Goal: Transaction & Acquisition: Purchase product/service

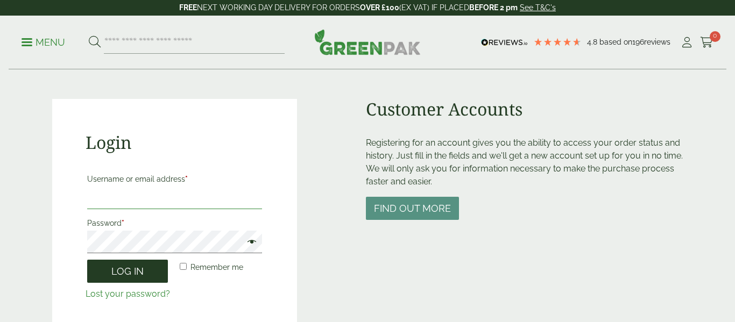
type input "**********"
click at [152, 262] on button "Log in" at bounding box center [127, 271] width 81 height 23
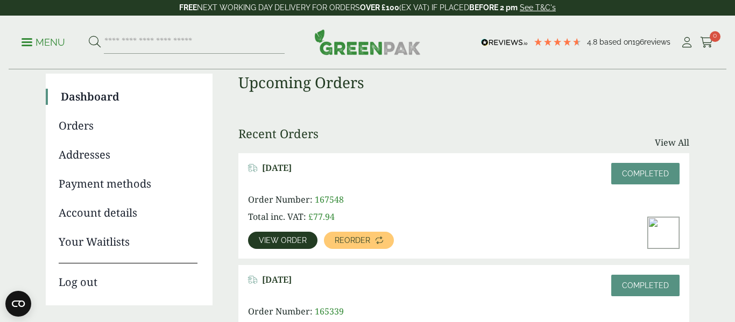
scroll to position [77, 0]
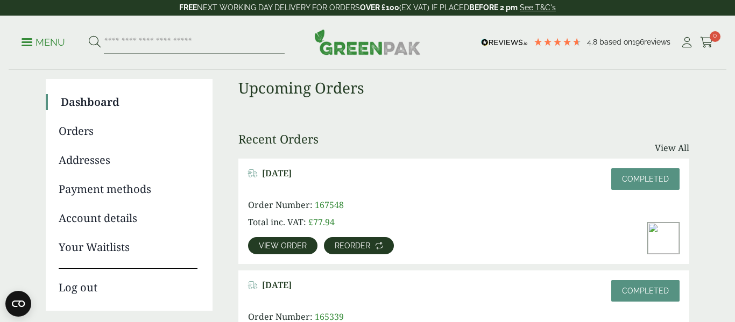
click at [337, 249] on span "Reorder" at bounding box center [352, 246] width 35 height 8
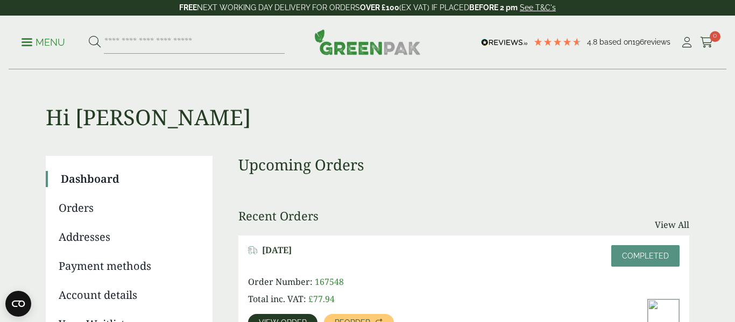
scroll to position [23, 0]
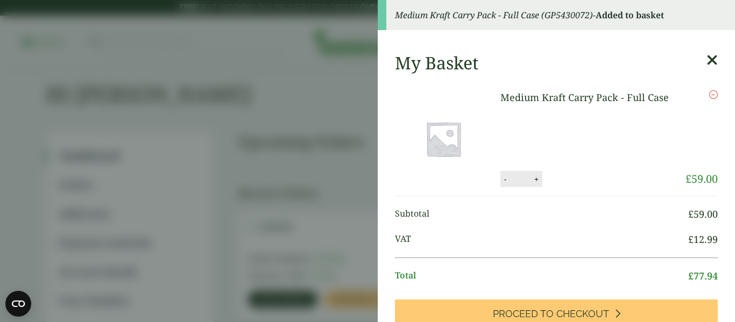
click at [319, 90] on aside "Medium Kraft Carry Pack - Full Case (GP5430072) - Added to basket My Basket Med…" at bounding box center [367, 161] width 735 height 322
